Goal: Find specific page/section: Find specific page/section

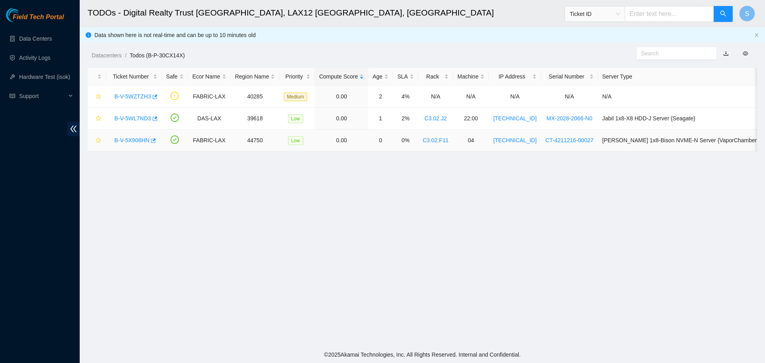
click at [138, 139] on link "B-V-5X908HN" at bounding box center [131, 140] width 35 height 6
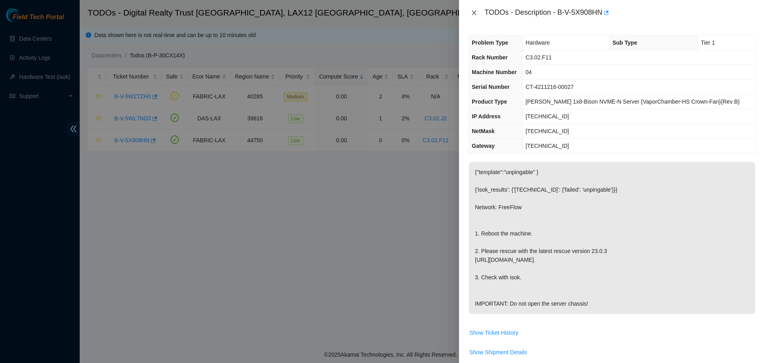
click at [472, 11] on icon "close" at bounding box center [474, 13] width 6 height 6
